Goal: Task Accomplishment & Management: Use online tool/utility

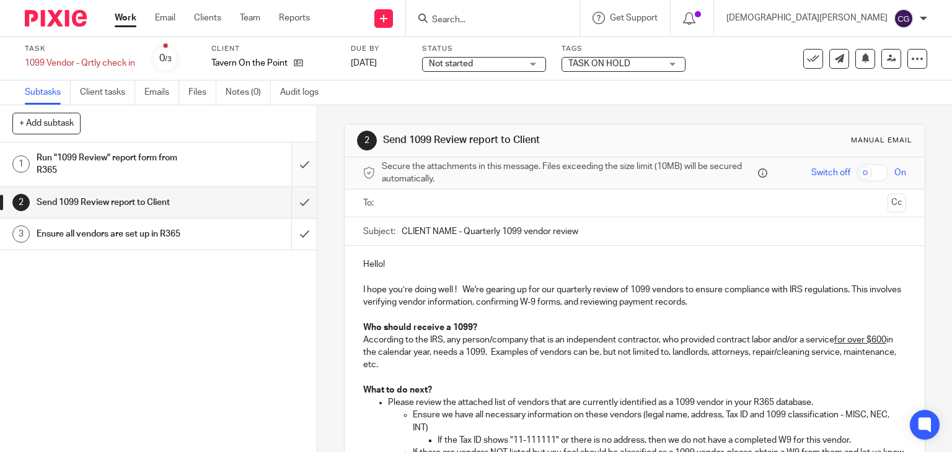
scroll to position [124, 0]
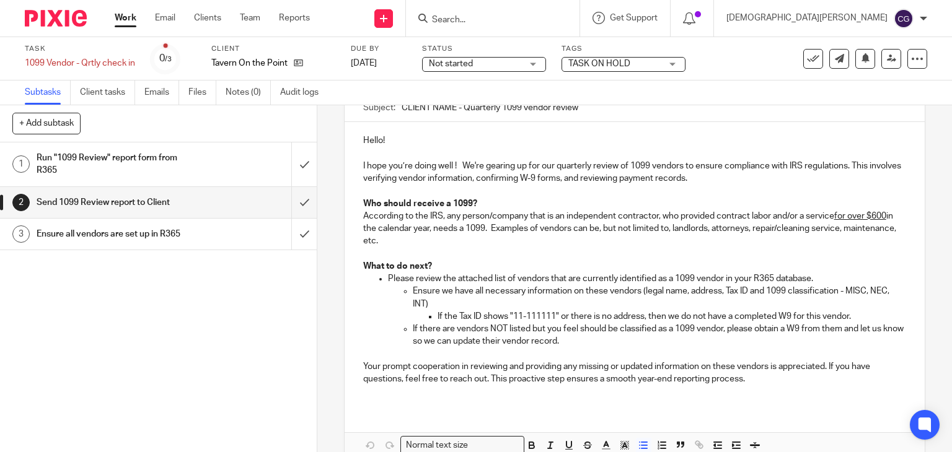
click at [193, 157] on div "Run "1099 Review" report form from R365" at bounding box center [158, 165] width 242 height 32
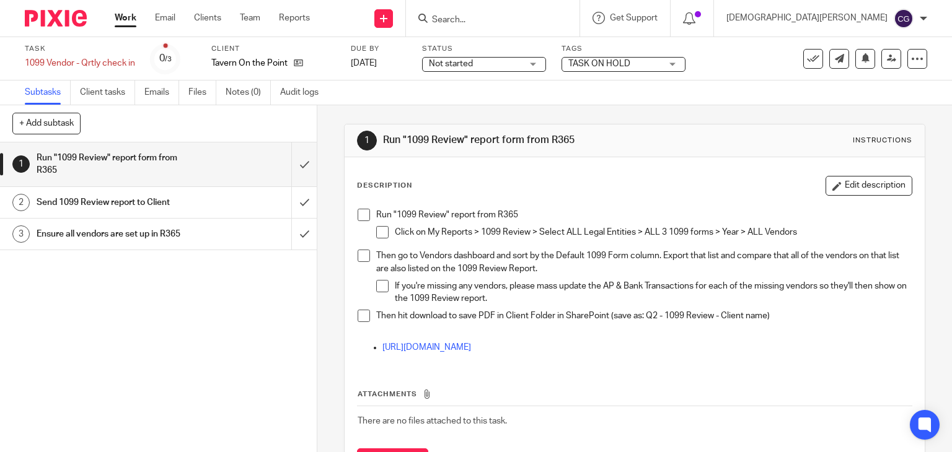
click at [364, 216] on span at bounding box center [364, 215] width 12 height 12
click at [381, 231] on span at bounding box center [382, 232] width 12 height 12
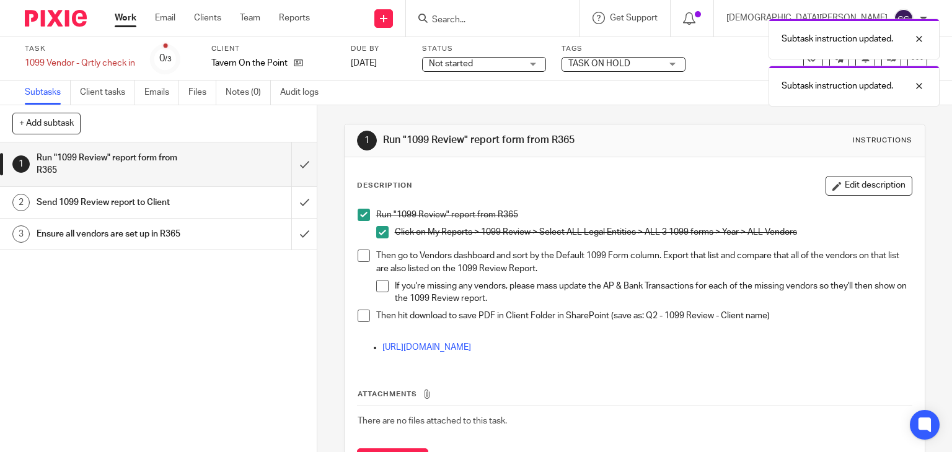
click at [359, 260] on span at bounding box center [364, 256] width 12 height 12
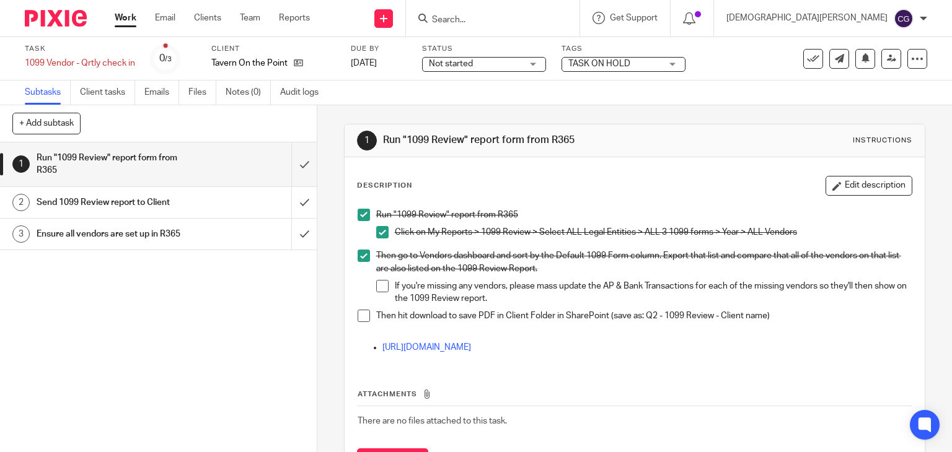
click at [113, 201] on h1 "Send 1099 Review report to Client" at bounding box center [118, 202] width 162 height 19
